Goal: Navigation & Orientation: Find specific page/section

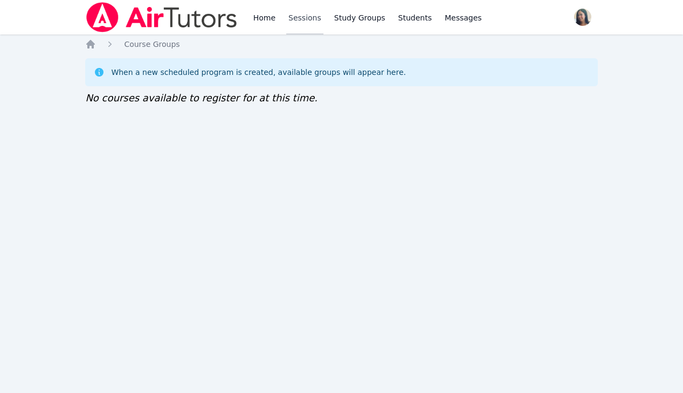
click at [308, 20] on link "Sessions" at bounding box center [304, 17] width 37 height 34
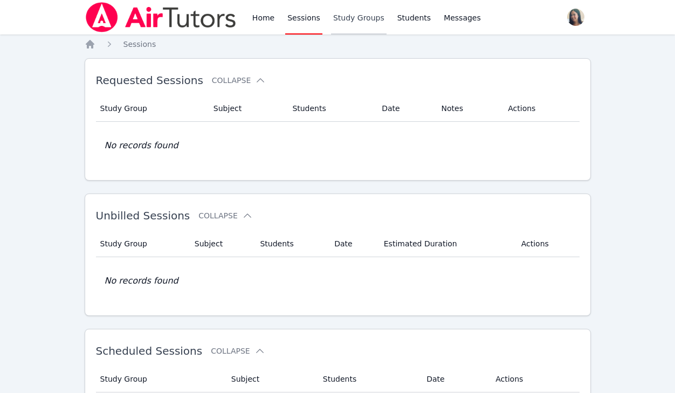
click at [331, 20] on link "Study Groups" at bounding box center [358, 17] width 55 height 34
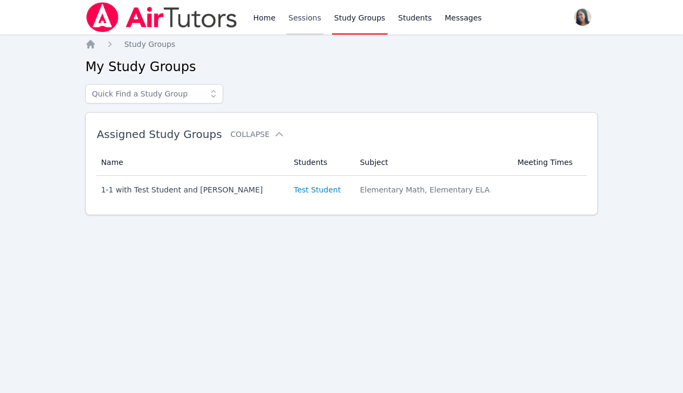
click at [302, 19] on link "Sessions" at bounding box center [304, 17] width 37 height 34
